Goal: Navigation & Orientation: Find specific page/section

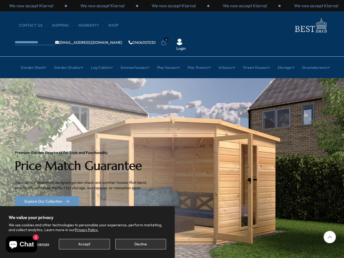
click at [172, 129] on img "1 / 2" at bounding box center [172, 178] width 344 height 201
click at [84, 244] on button "Accept" at bounding box center [84, 244] width 51 height 10
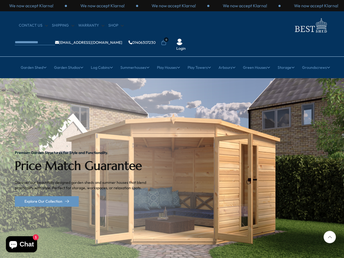
click at [141, 244] on div "Premium Garden Structures for Style and Functionality. Price Match Guarantee Di…" at bounding box center [85, 178] width 140 height 201
click at [172, 6] on p "We now accept Klarna!" at bounding box center [174, 6] width 44 height 6
click at [166, 36] on li "0" at bounding box center [163, 38] width 5 height 5
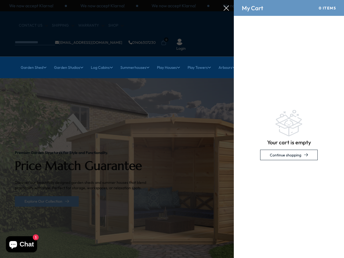
click at [30, 61] on link "Garden Shed" at bounding box center [34, 67] width 26 height 13
click at [66, 61] on link "Garden Studios" at bounding box center [68, 67] width 29 height 13
click at [100, 61] on link "Log Cabins" at bounding box center [102, 67] width 22 height 13
click at [134, 61] on link "Summerhouses" at bounding box center [134, 67] width 29 height 13
click at [168, 61] on link "Play Houses" at bounding box center [168, 67] width 23 height 13
